Goal: Task Accomplishment & Management: Complete application form

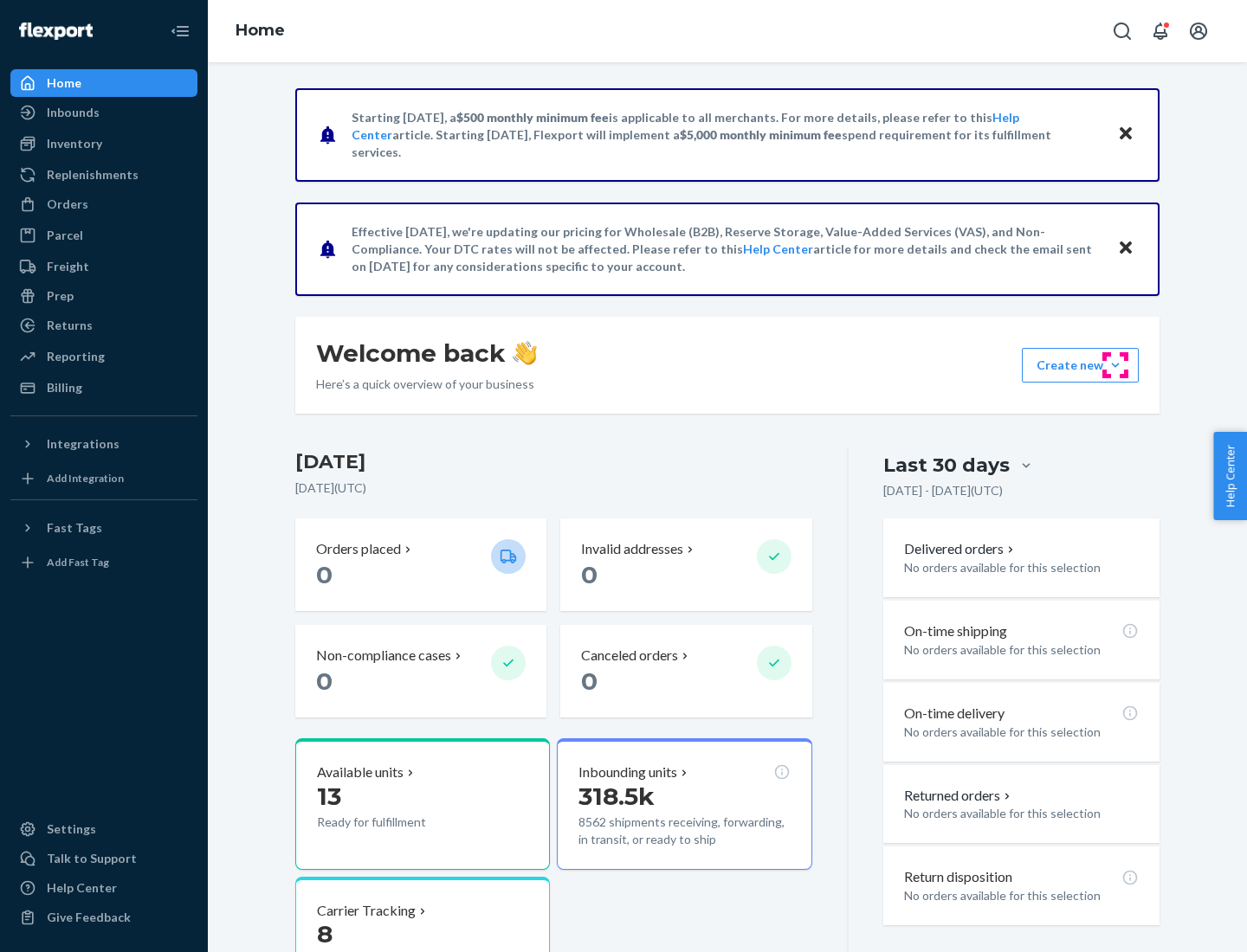
click at [1115, 365] on button "Create new Create new inbound Create new order Create new product" at bounding box center [1079, 364] width 117 height 34
click at [104, 112] on div "Inbounds" at bounding box center [104, 112] width 184 height 25
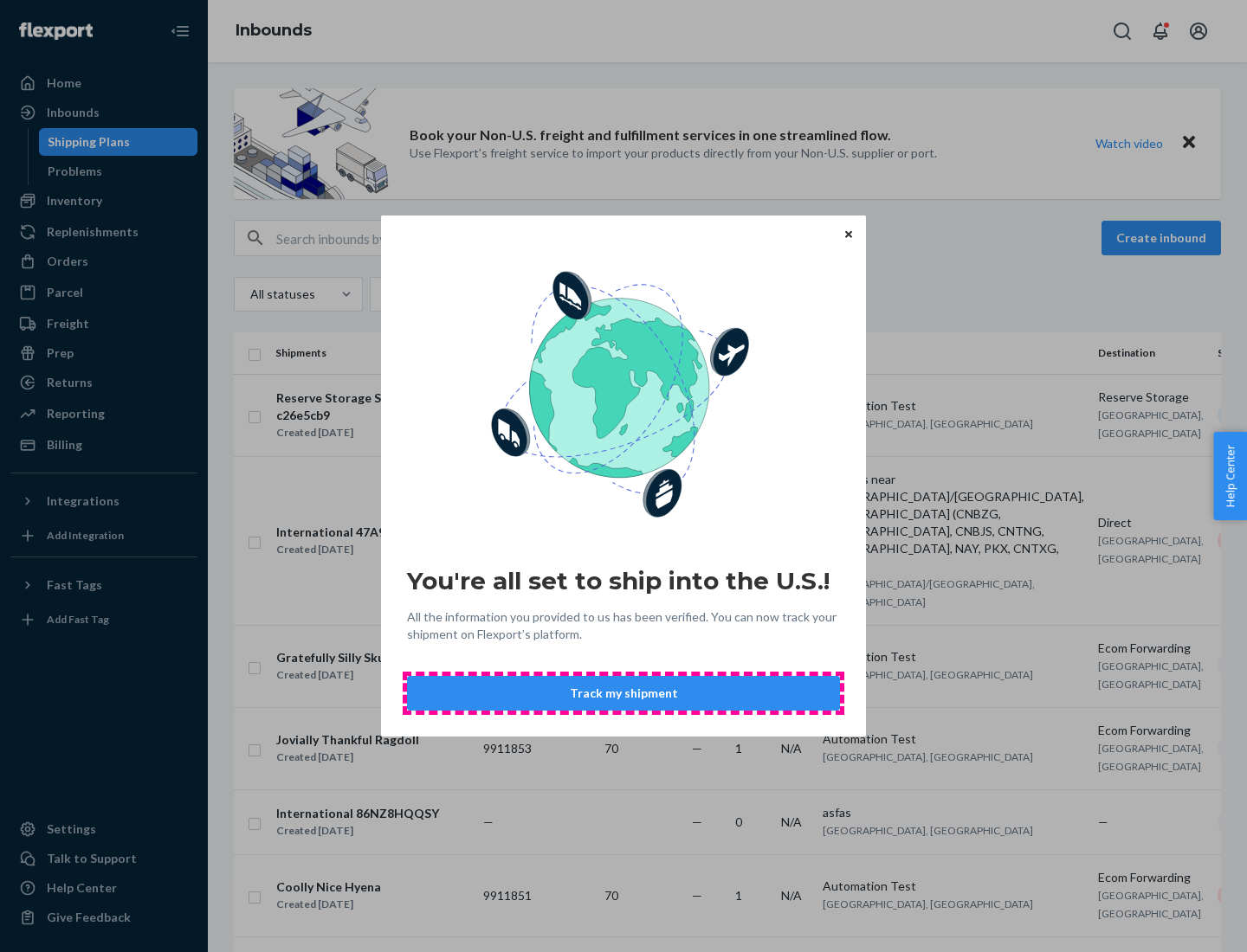
click at [624, 694] on button "Track my shipment" at bounding box center [623, 693] width 433 height 34
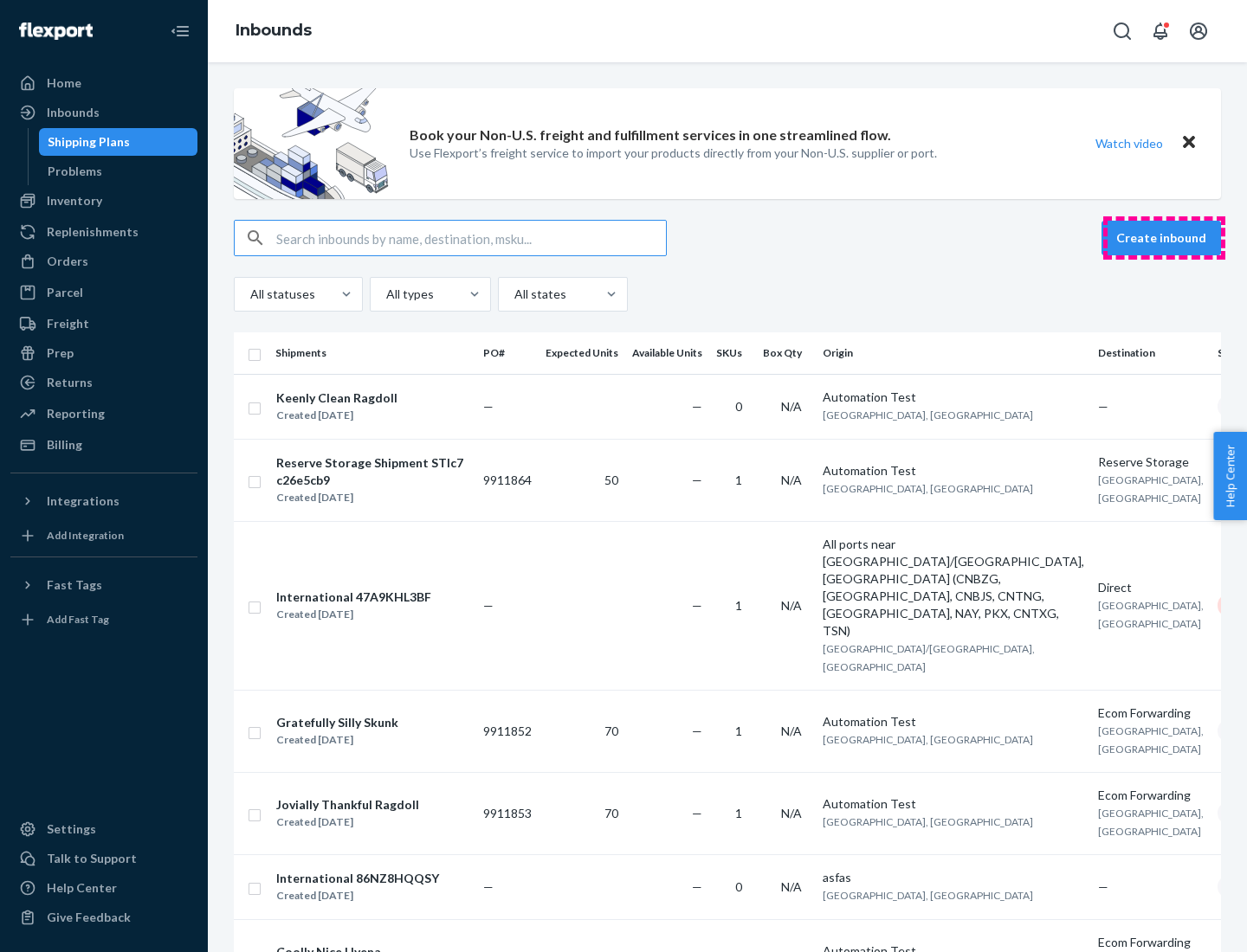
click at [1164, 238] on button "Create inbound" at bounding box center [1161, 237] width 119 height 34
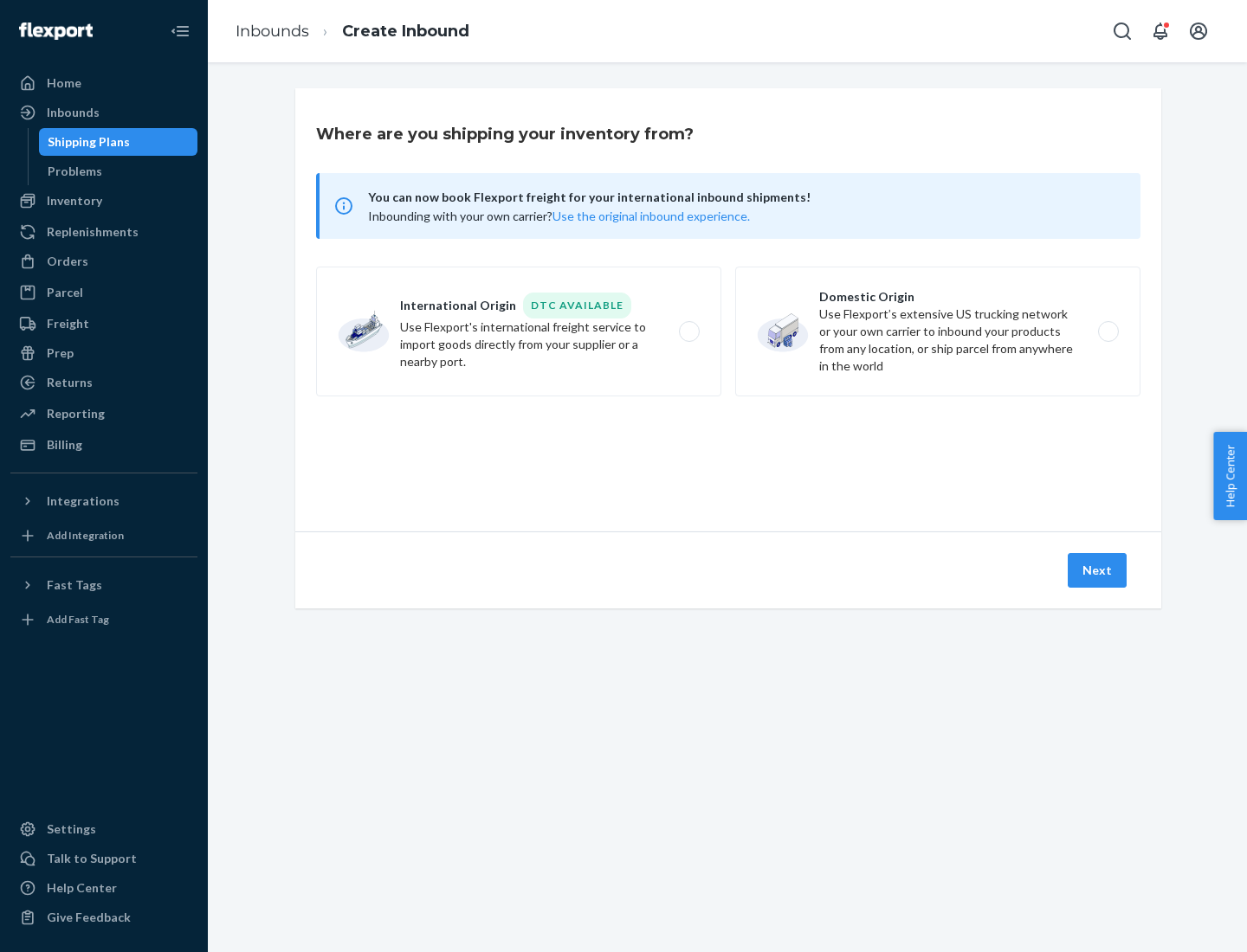
click at [518, 332] on label "International Origin DTC Available Use Flexport's international freight service…" at bounding box center [518, 332] width 405 height 130
click at [688, 332] on input "International Origin DTC Available Use Flexport's international freight service…" at bounding box center [694, 332] width 11 height 11
radio input "true"
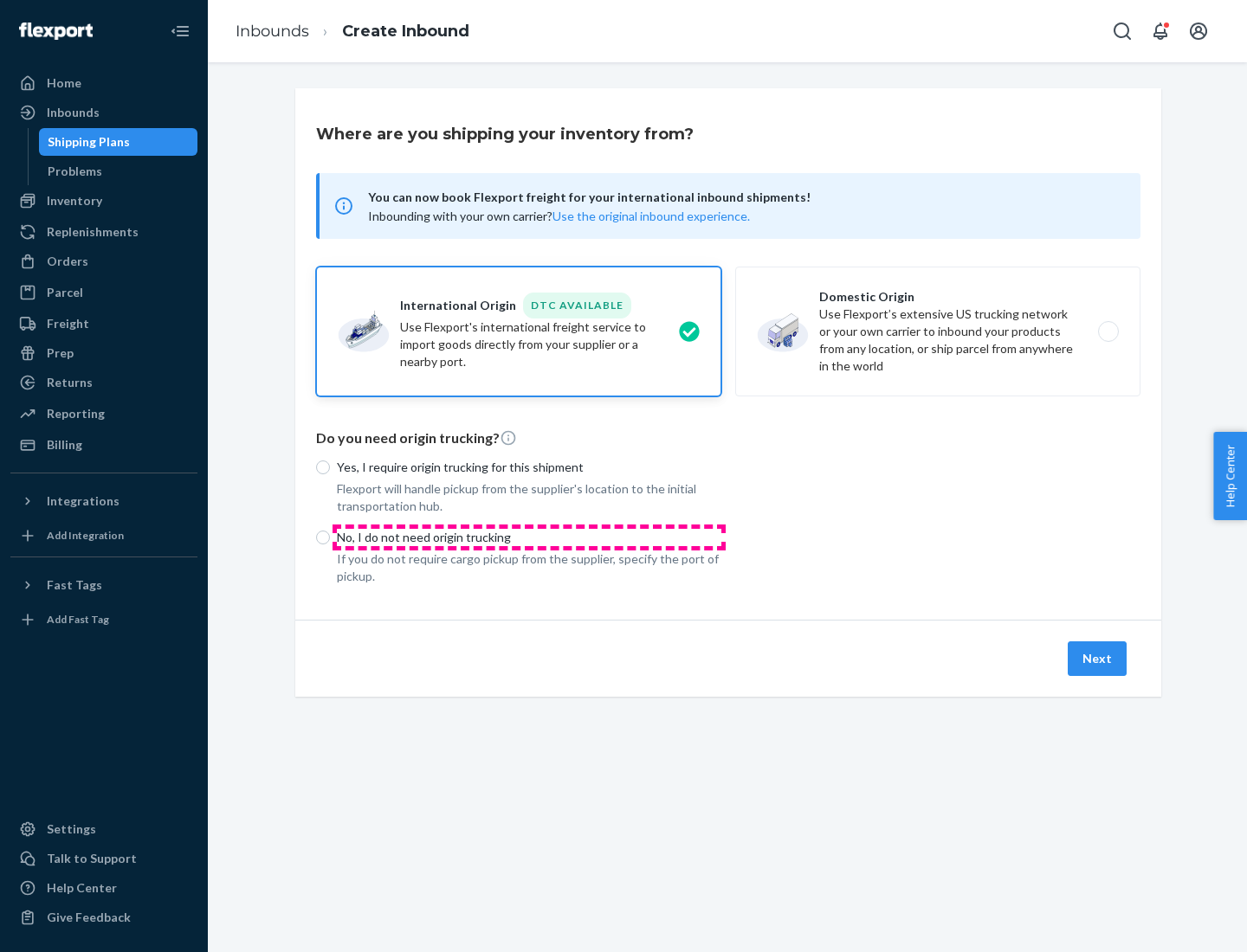
click at [529, 537] on p "No, I do not need origin trucking" at bounding box center [529, 537] width 385 height 18
click at [330, 537] on input "No, I do not need origin trucking" at bounding box center [323, 537] width 14 height 14
radio input "true"
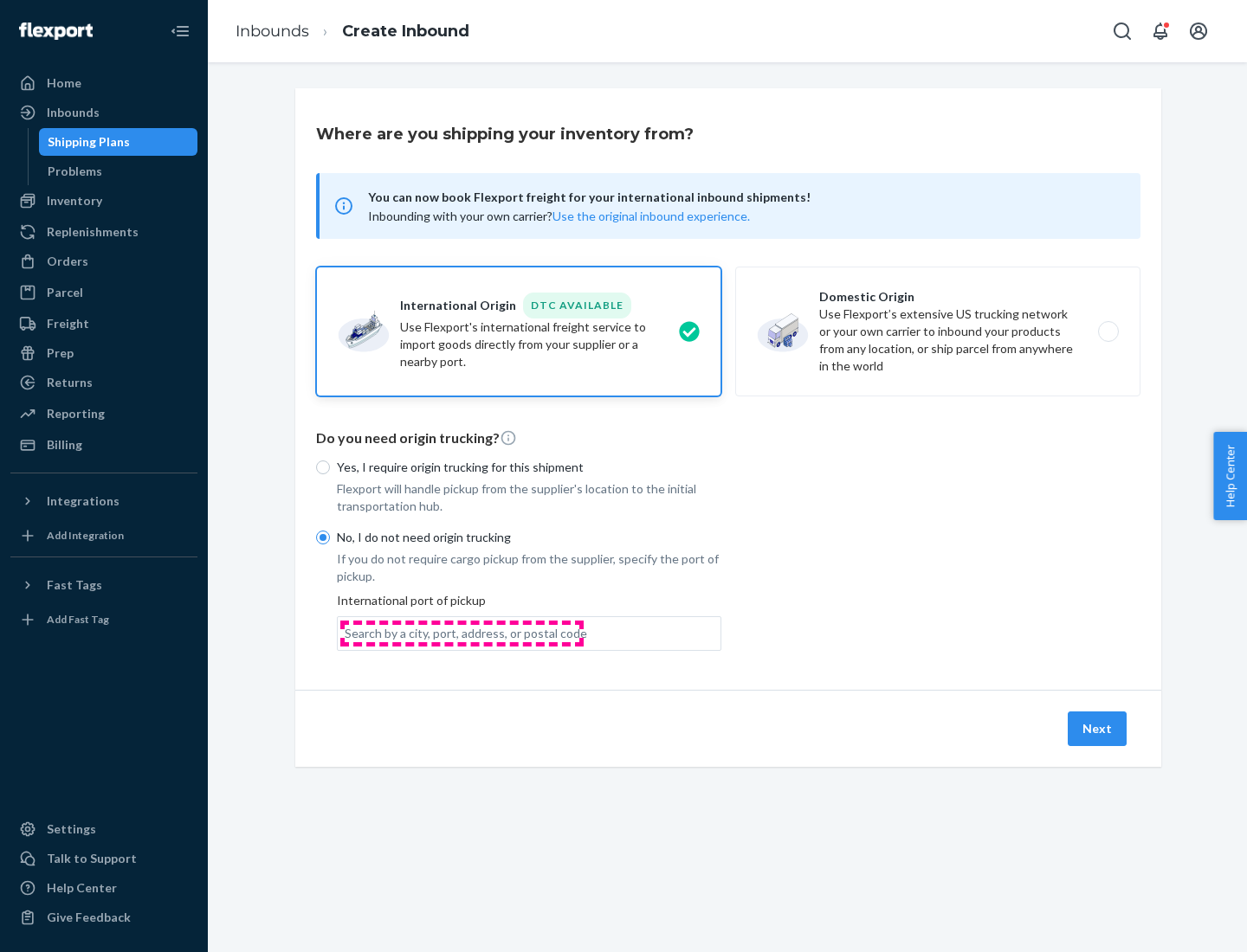
click at [461, 633] on div "Search by a city, port, address, or postal code" at bounding box center [465, 634] width 242 height 18
click at [346, 633] on input "Search by a city, port, address, or postal code" at bounding box center [345, 634] width 2 height 18
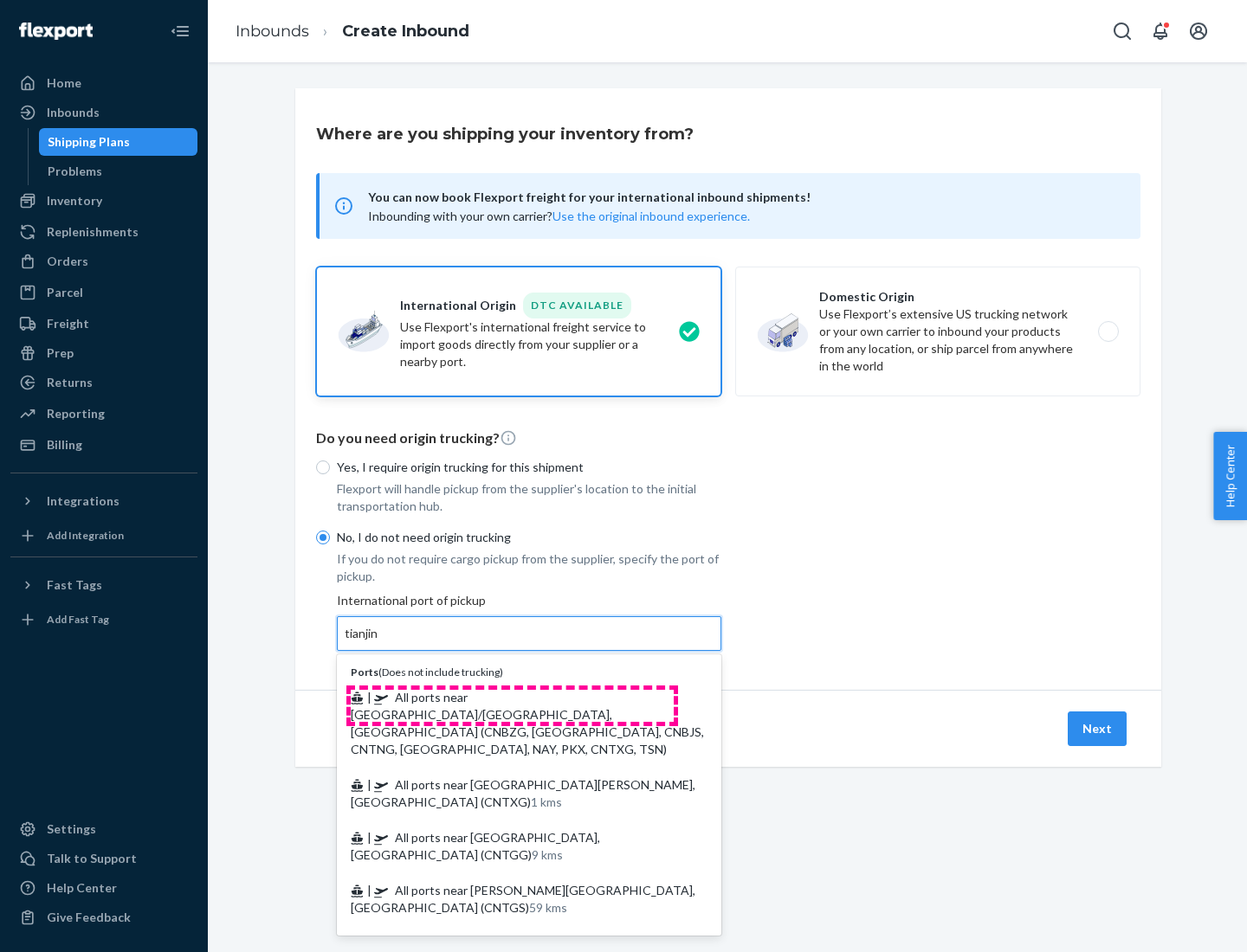
click at [512, 697] on span "| All ports near [GEOGRAPHIC_DATA]/[GEOGRAPHIC_DATA], [GEOGRAPHIC_DATA] (CNBZG,…" at bounding box center [527, 724] width 353 height 67
click at [380, 642] on input "tianjin" at bounding box center [362, 634] width 35 height 18
type input "All ports near [GEOGRAPHIC_DATA]/[GEOGRAPHIC_DATA], [GEOGRAPHIC_DATA] (CNBZG, […"
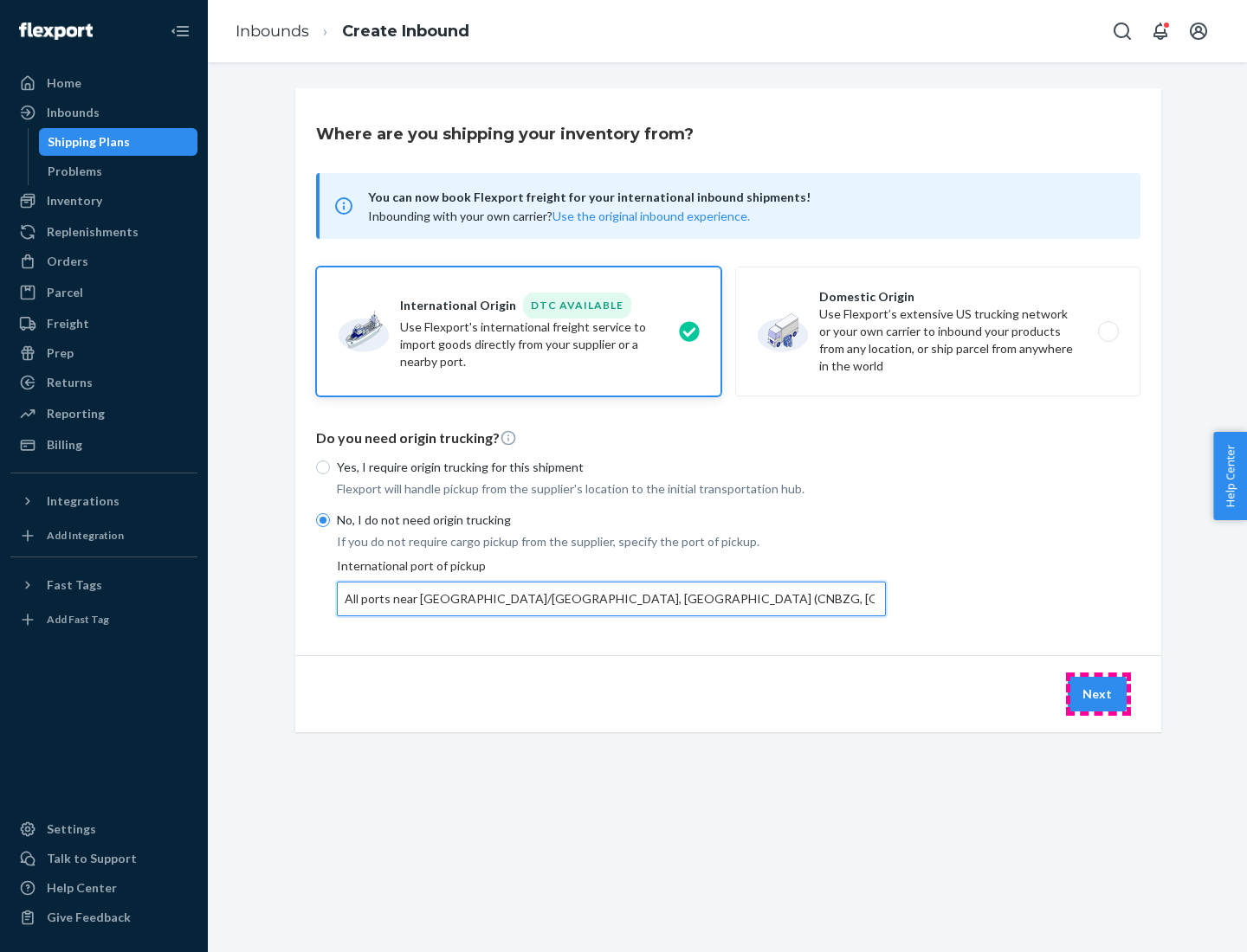
click at [1098, 694] on button "Next" at bounding box center [1096, 694] width 59 height 34
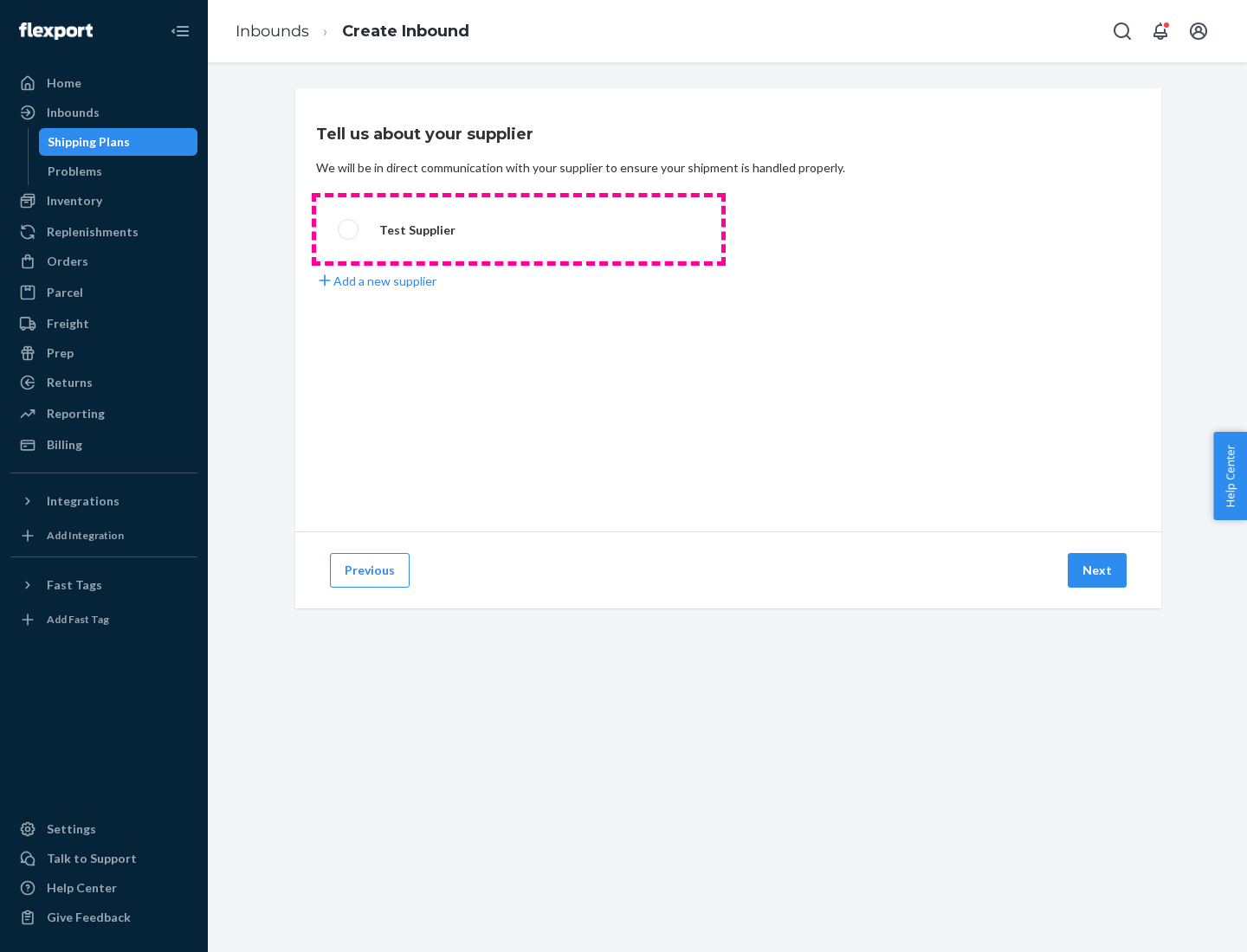
click at [518, 229] on label "Test Supplier" at bounding box center [518, 229] width 405 height 64
click at [349, 229] on input "Test Supplier" at bounding box center [342, 229] width 11 height 11
radio input "true"
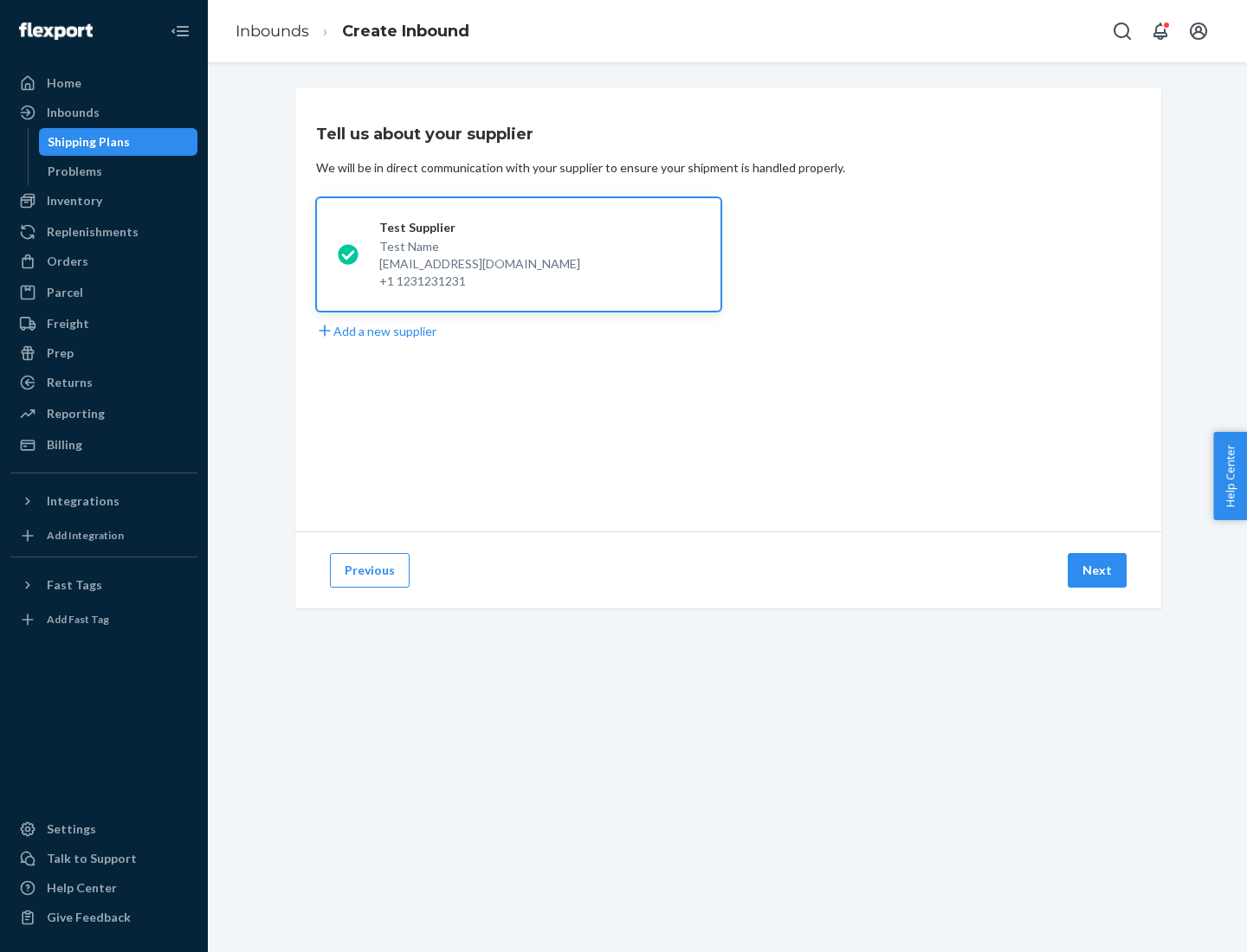
click at [1098, 571] on button "Next" at bounding box center [1096, 570] width 59 height 34
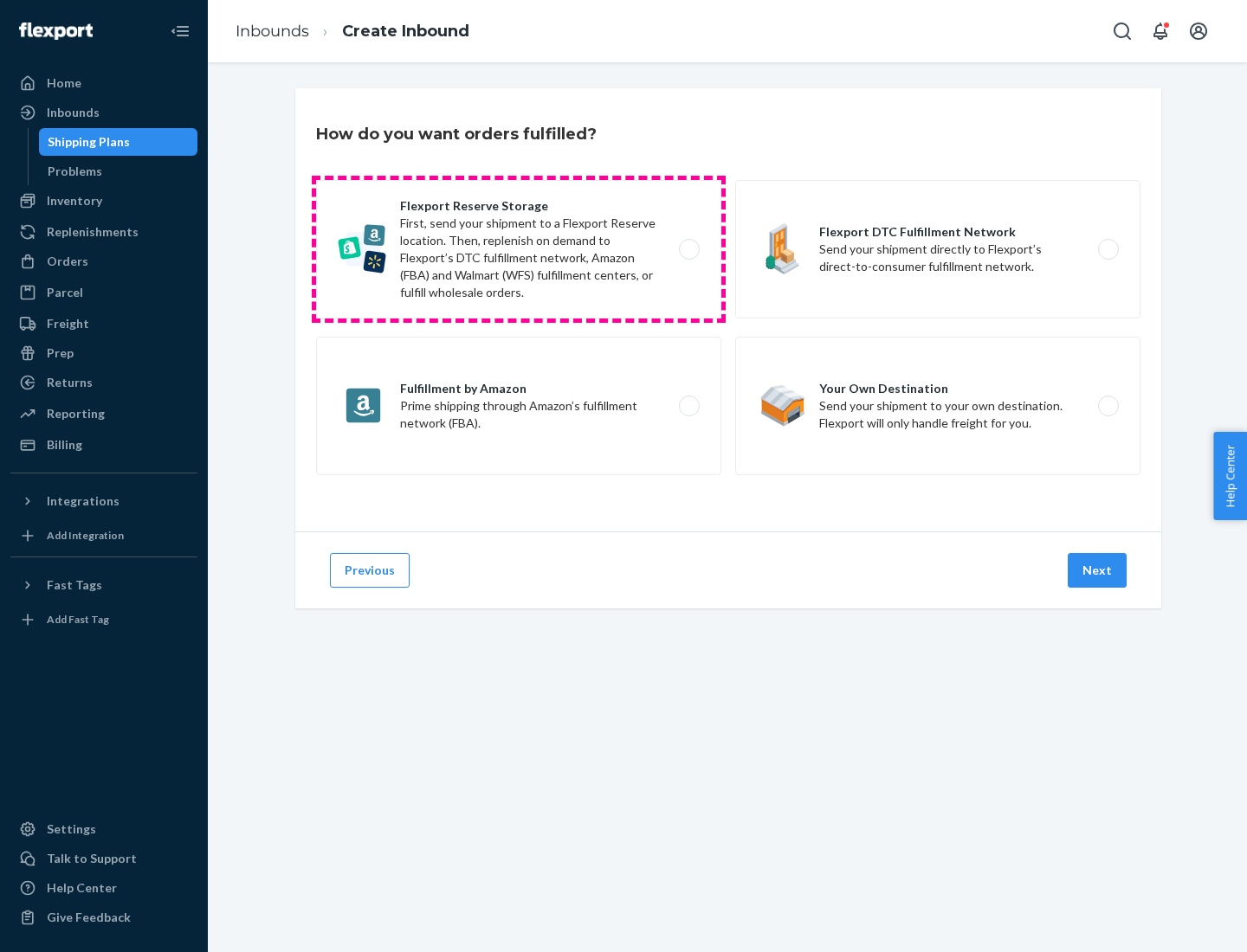
click at [518, 249] on label "Flexport Reserve Storage First, send your shipment to a Flexport Reserve locati…" at bounding box center [518, 249] width 405 height 139
click at [688, 249] on input "Flexport Reserve Storage First, send your shipment to a Flexport Reserve locati…" at bounding box center [694, 249] width 11 height 11
radio input "true"
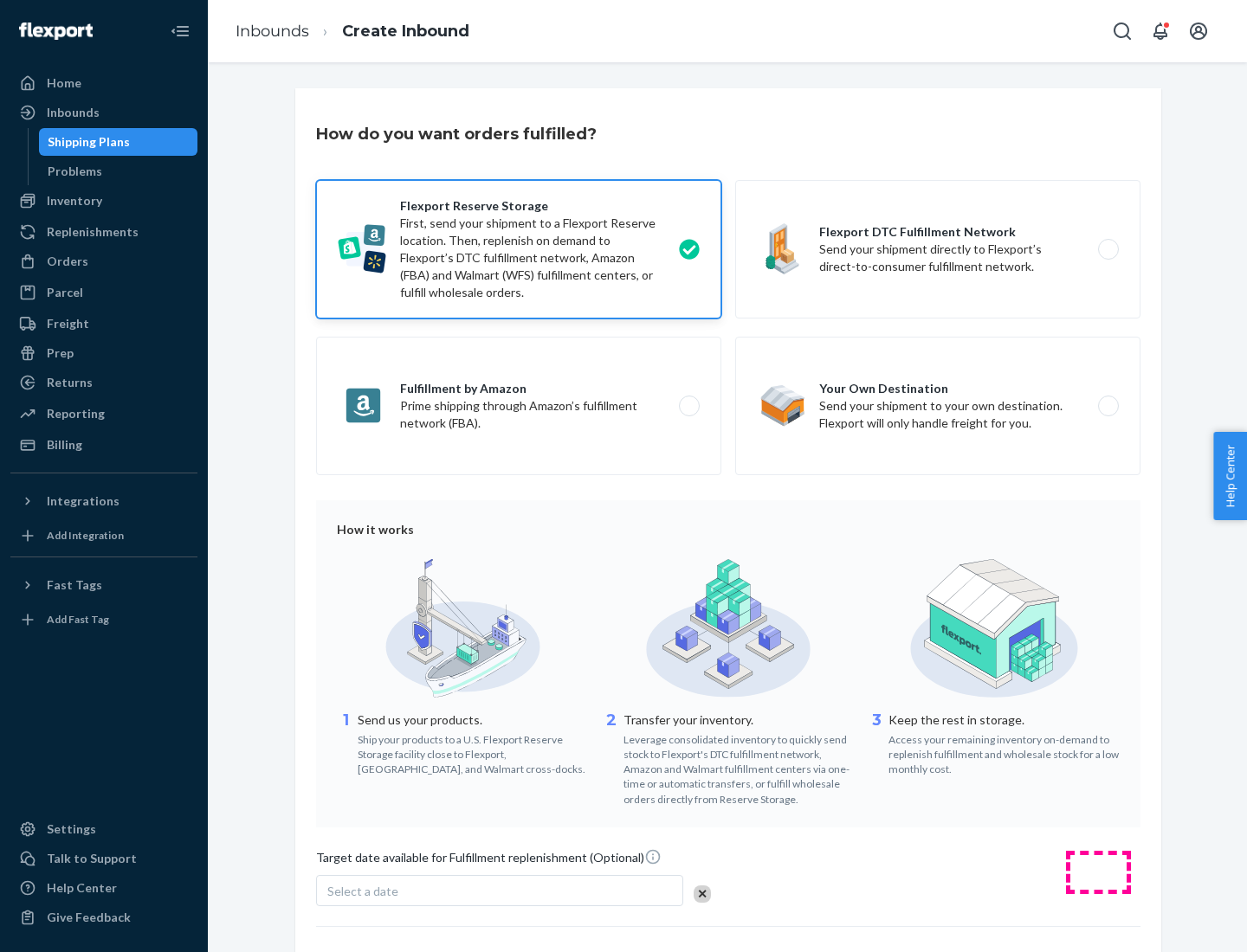
scroll to position [142, 0]
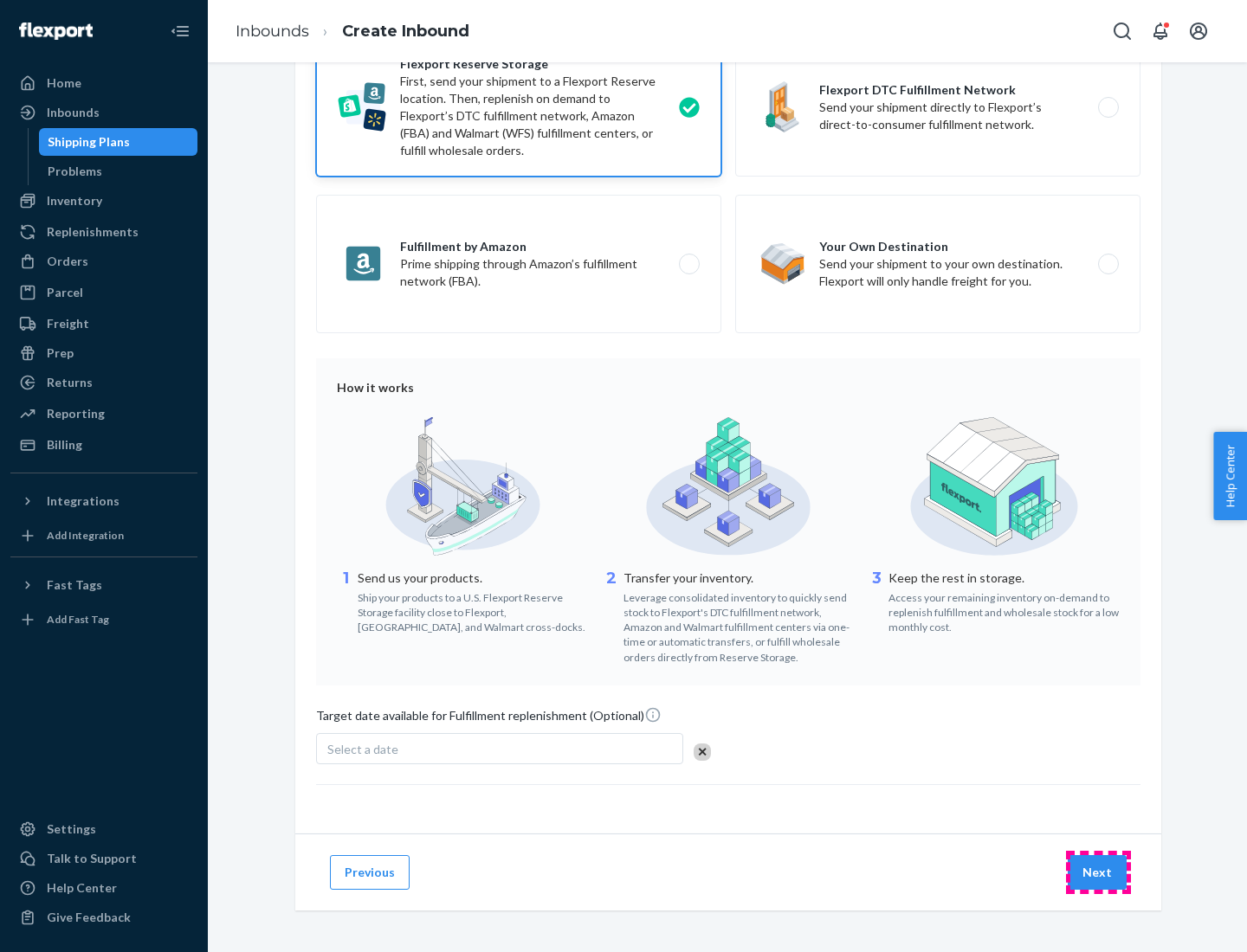
click at [1098, 872] on button "Next" at bounding box center [1096, 872] width 59 height 34
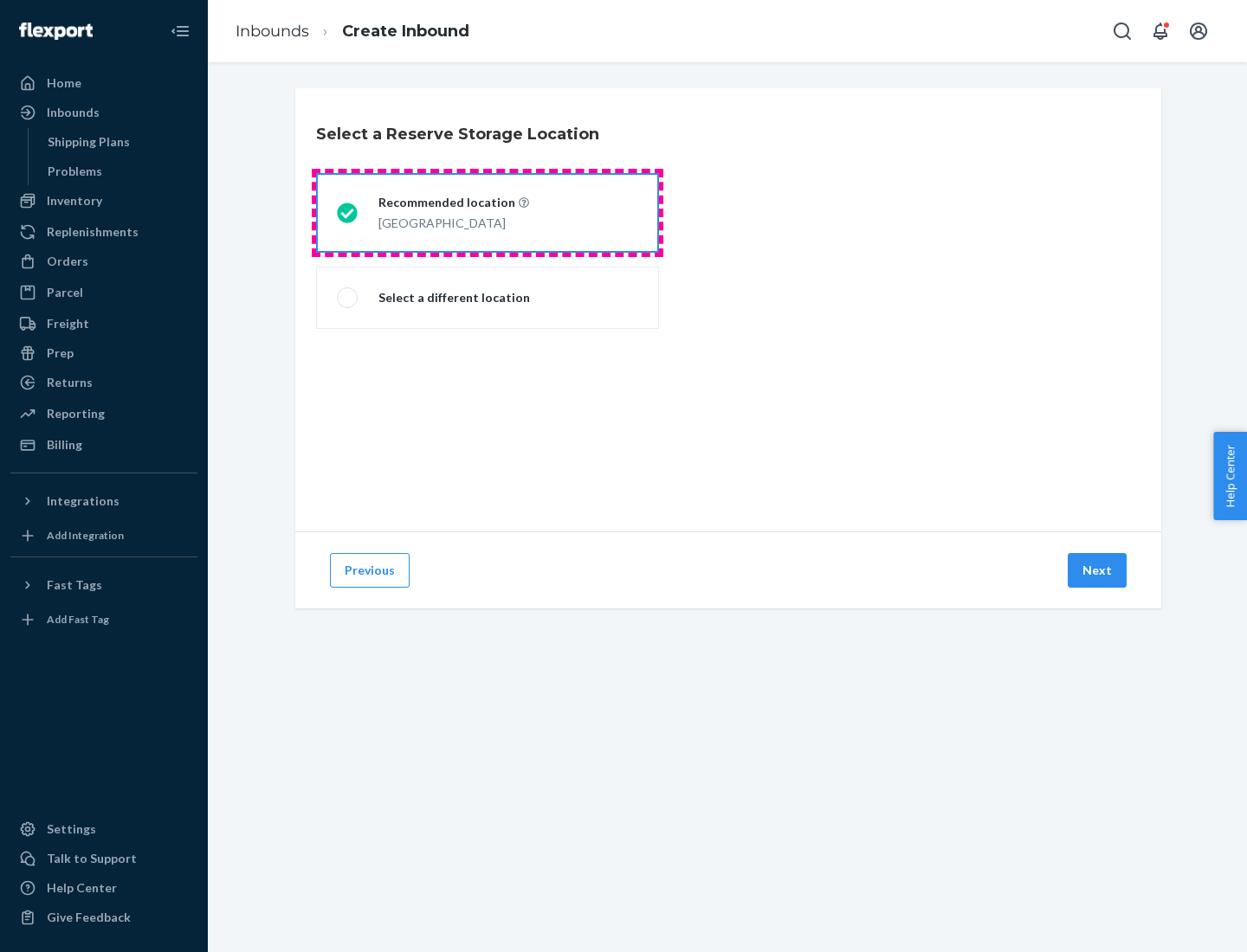
click at [487, 213] on div "[GEOGRAPHIC_DATA]" at bounding box center [454, 222] width 151 height 21
click at [348, 213] on input "Recommended location [GEOGRAPHIC_DATA]" at bounding box center [342, 213] width 11 height 11
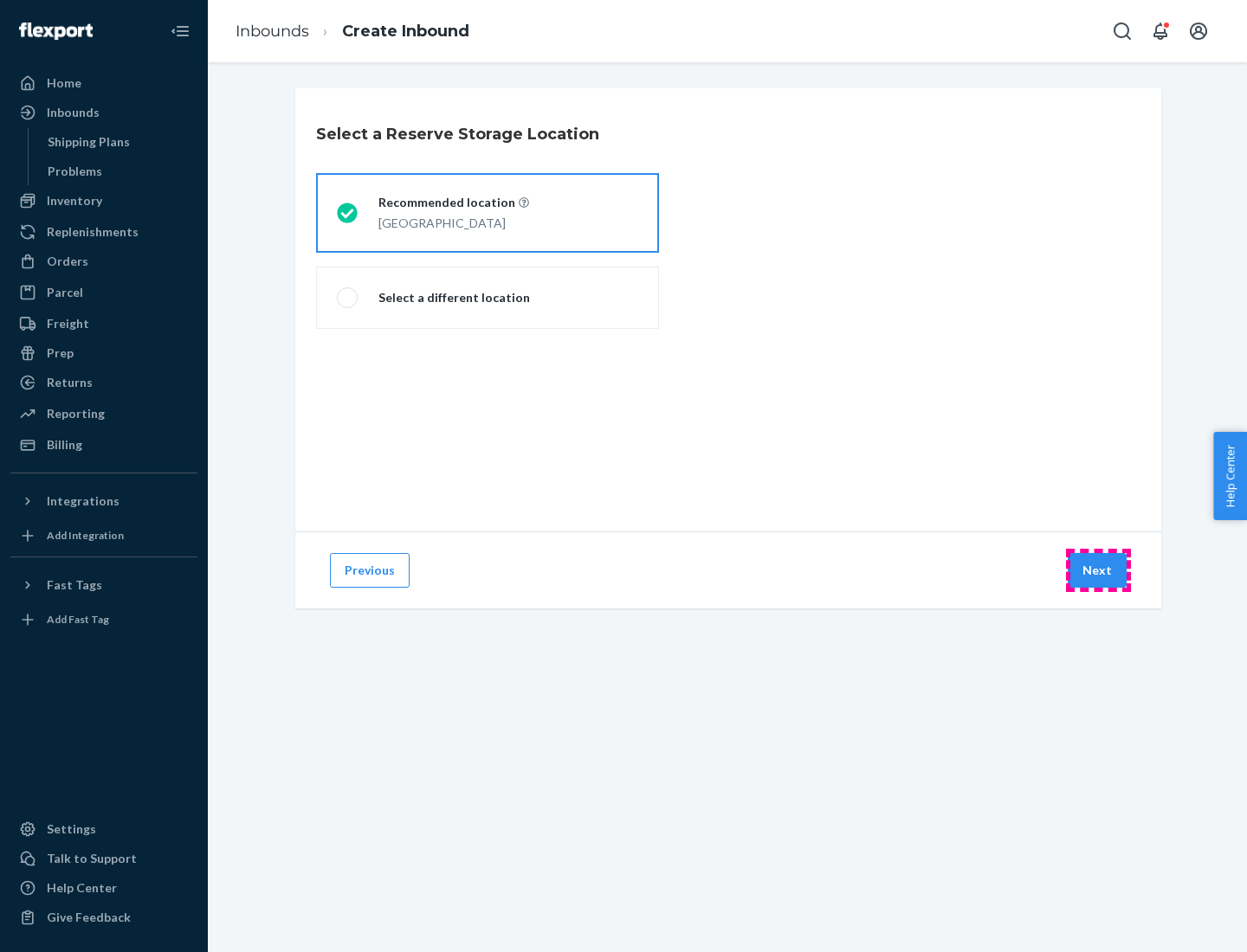
click at [1098, 571] on button "Next" at bounding box center [1096, 570] width 59 height 34
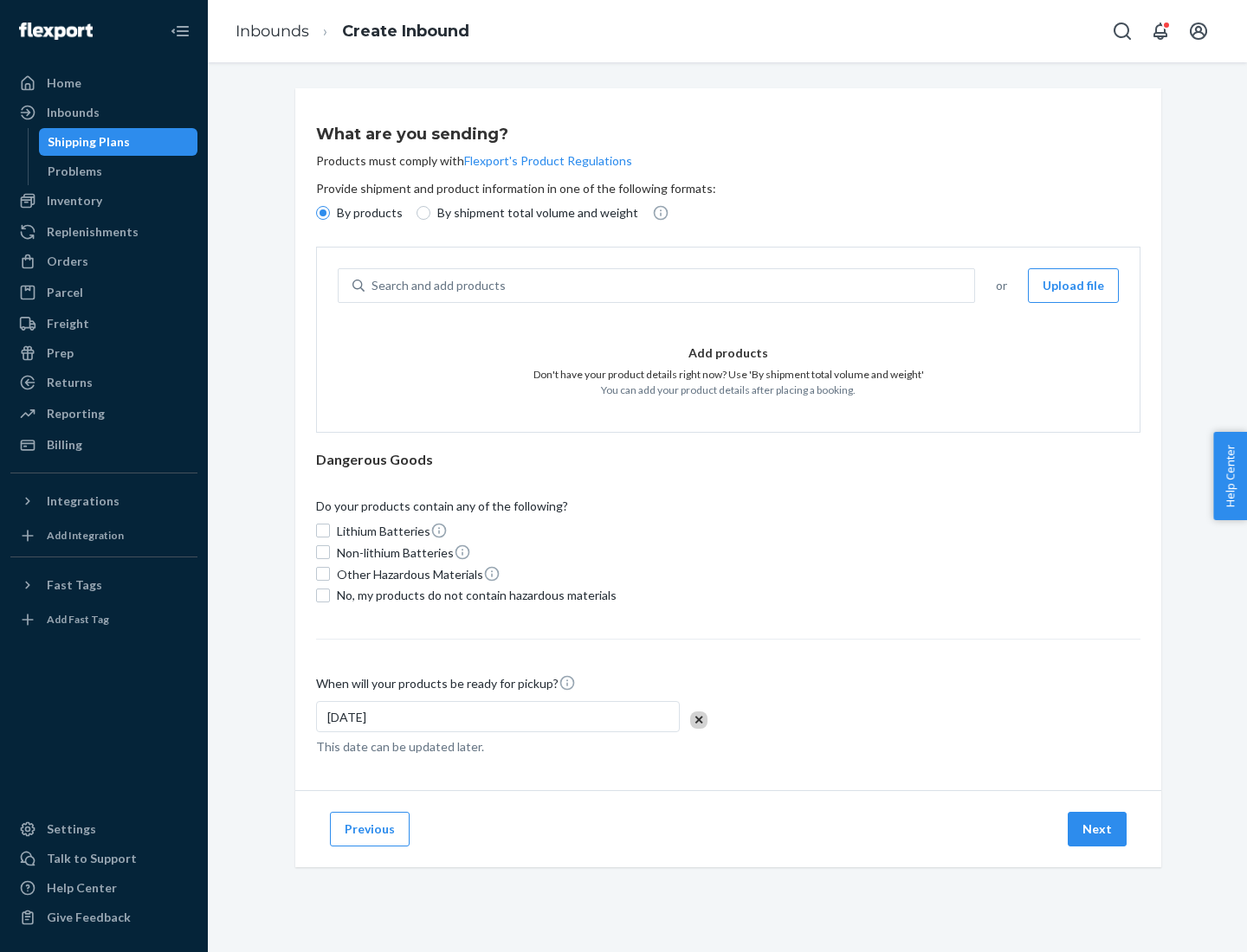
click at [670, 285] on div "Search and add products" at bounding box center [669, 285] width 609 height 31
click at [373, 285] on input "Search and add products" at bounding box center [372, 285] width 2 height 18
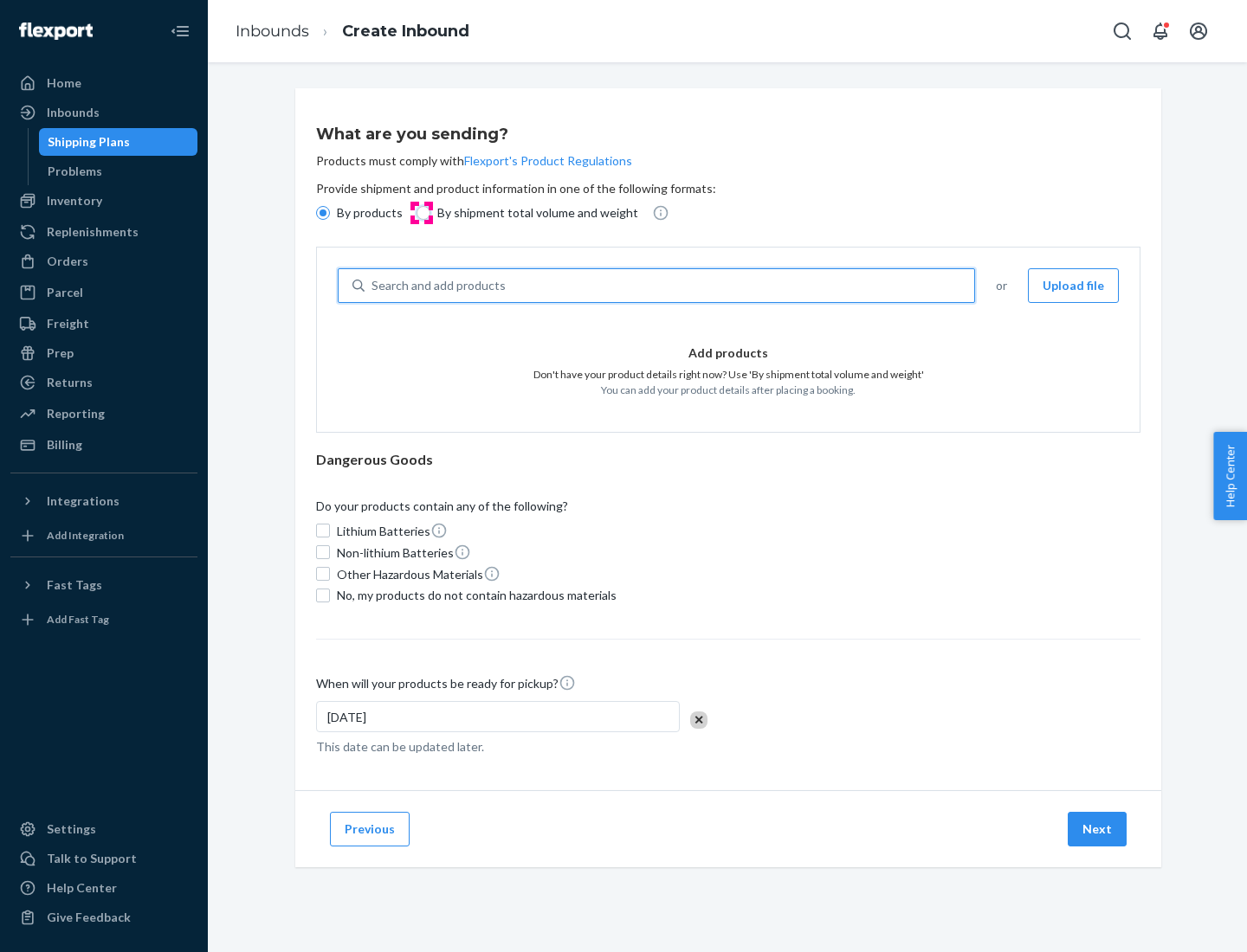
click at [421, 213] on input "By shipment total volume and weight" at bounding box center [423, 213] width 14 height 14
radio input "true"
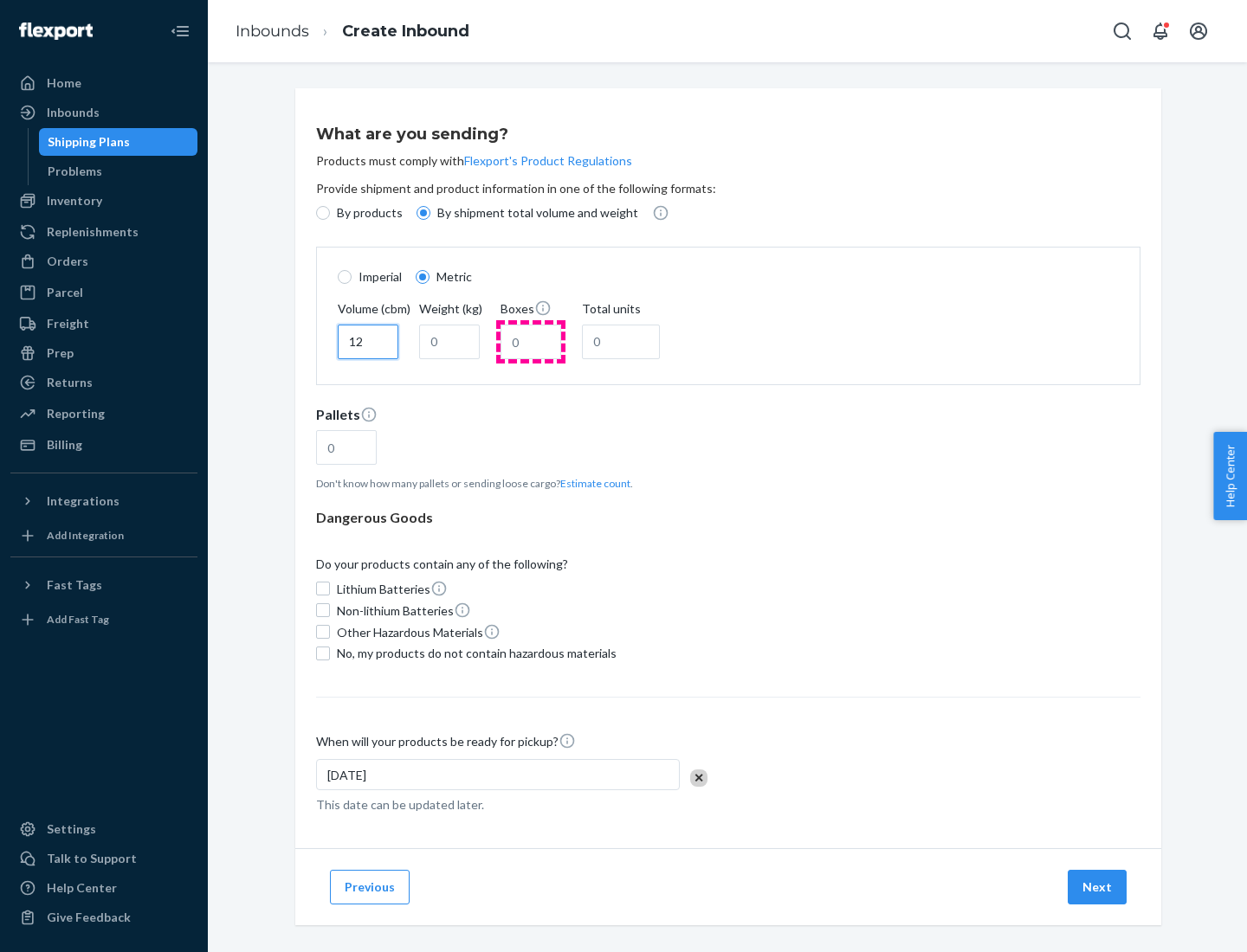
type input "12"
type input "22"
type input "222"
type input "121"
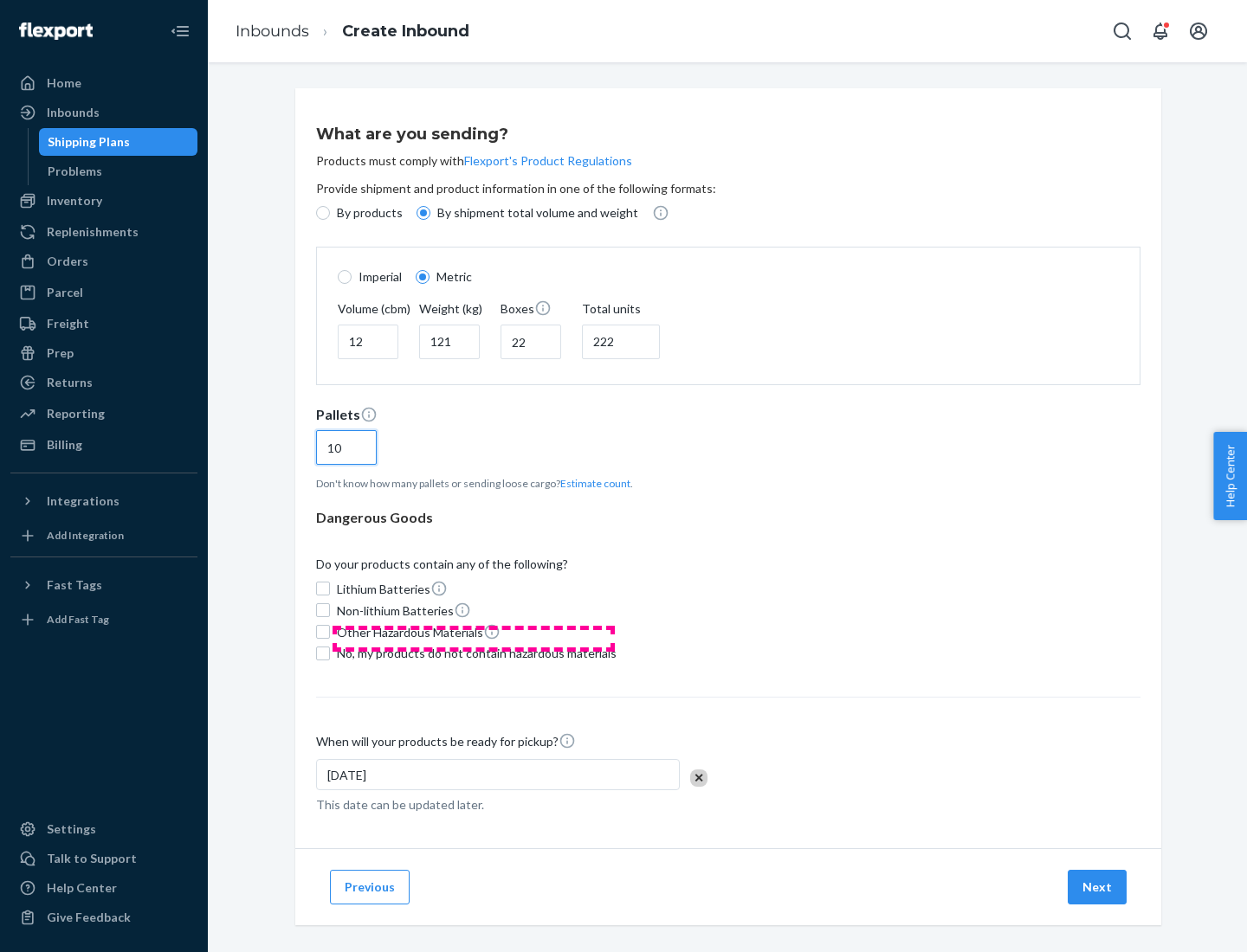
scroll to position [15, 0]
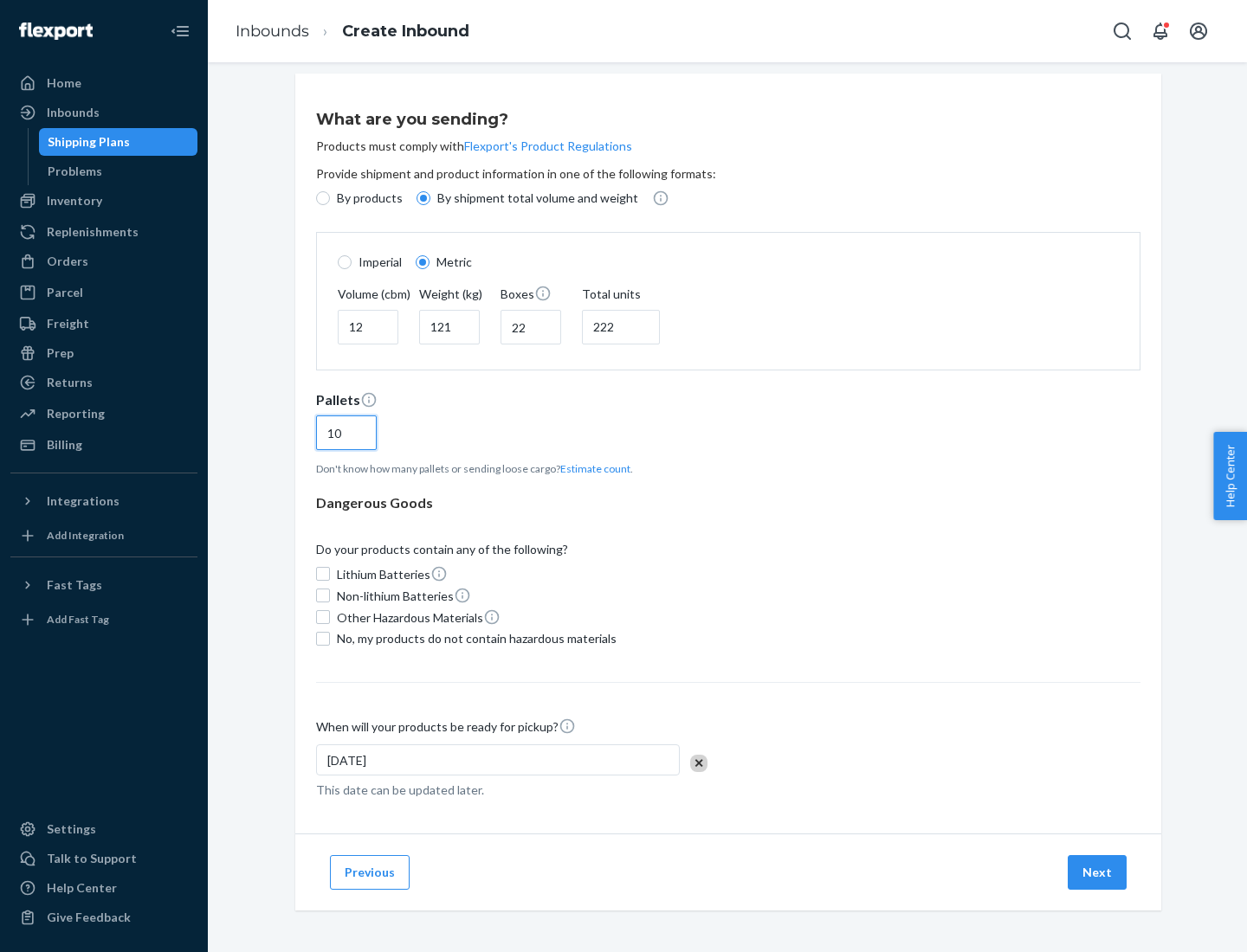
type input "10"
click at [473, 638] on span "No, my products do not contain hazardous materials" at bounding box center [476, 639] width 279 height 18
click at [330, 638] on input "No, my products do not contain hazardous materials" at bounding box center [323, 639] width 14 height 14
checkbox input "true"
click at [1098, 872] on button "Next" at bounding box center [1096, 872] width 59 height 34
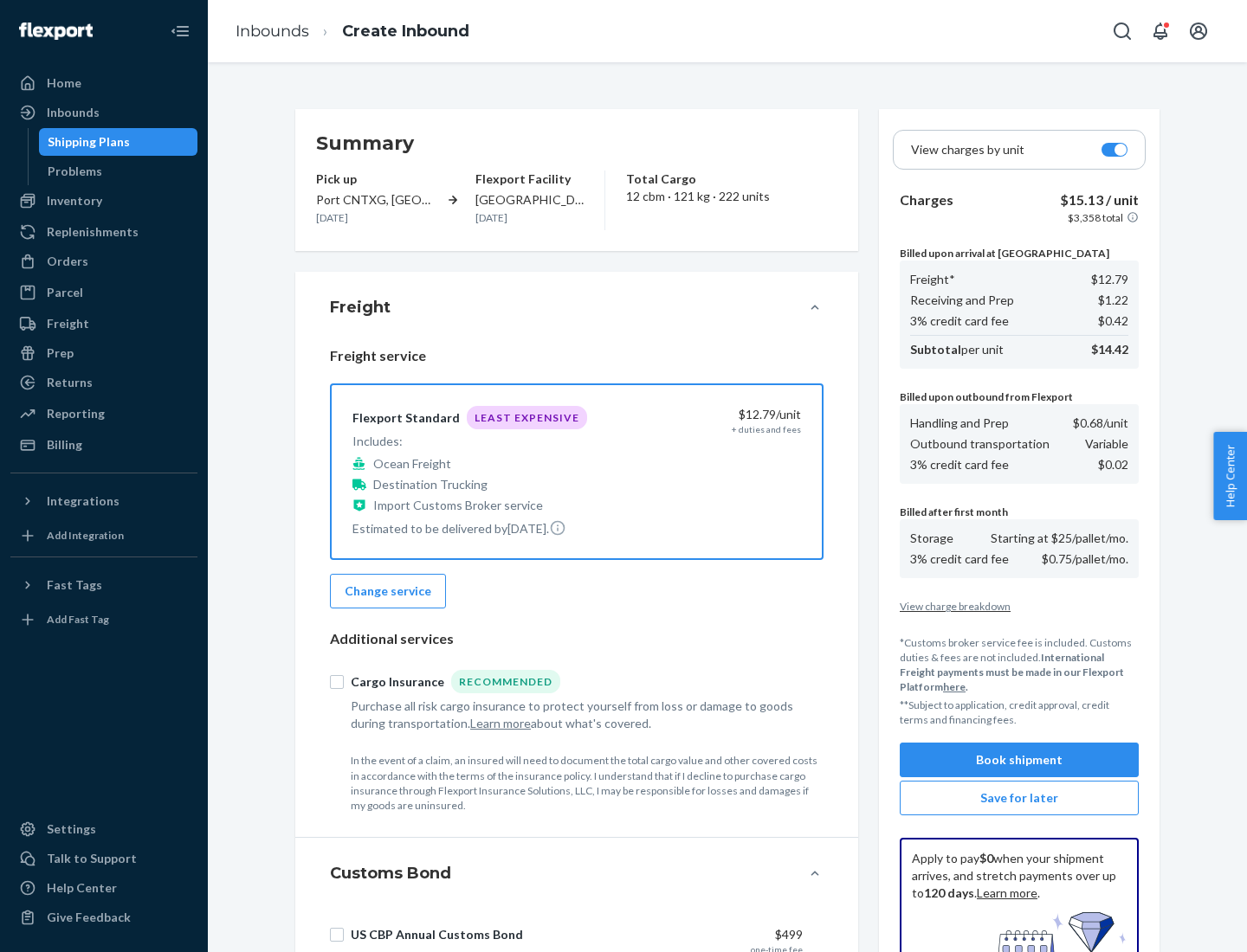
scroll to position [253, 0]
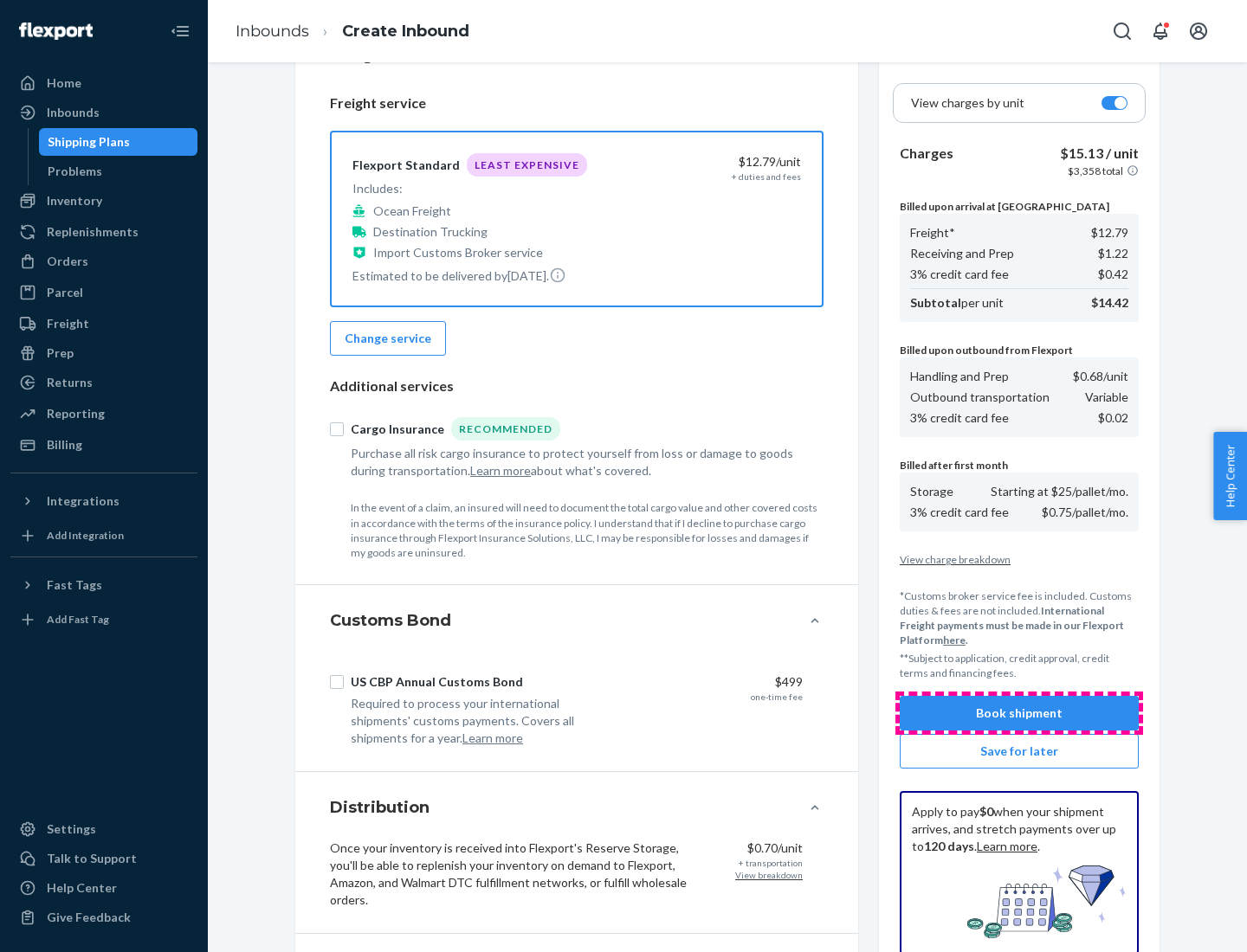
click at [1019, 713] on button "Book shipment" at bounding box center [1019, 713] width 239 height 34
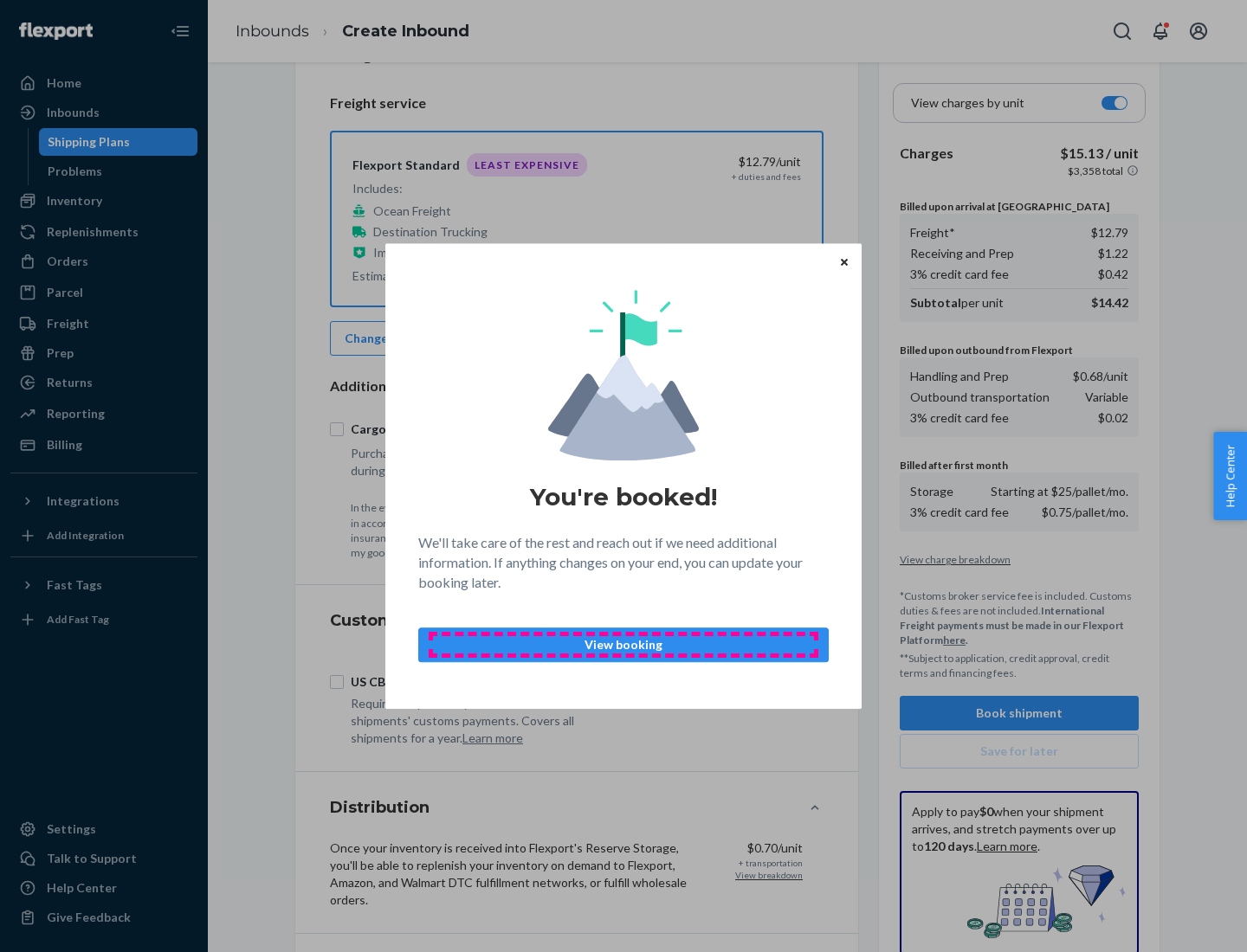
click at [624, 644] on p "View booking" at bounding box center [624, 645] width 381 height 18
